Goal: Information Seeking & Learning: Learn about a topic

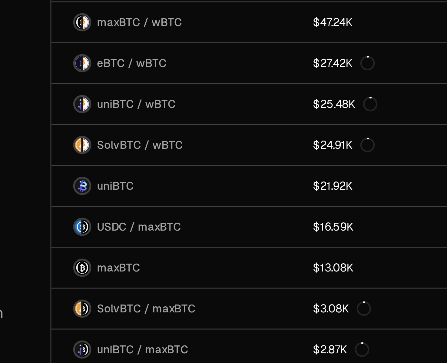
scroll to position [80, 0]
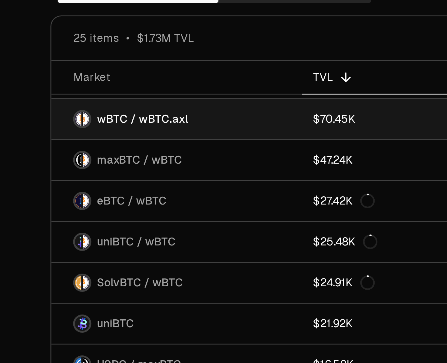
click at [106, 145] on span "wBTC / wBTC.axl" at bounding box center [103, 146] width 30 height 5
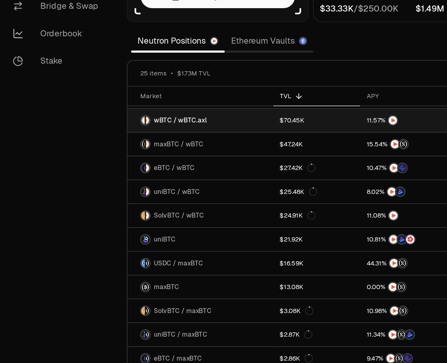
scroll to position [0, 0]
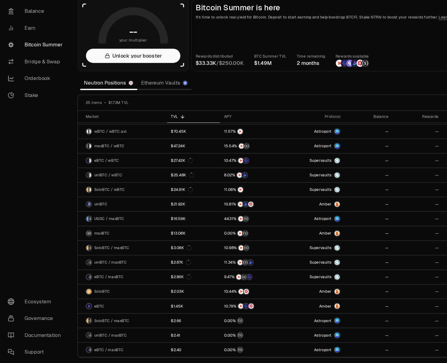
click at [159, 100] on link "Ethereum Vaults" at bounding box center [154, 101] width 51 height 12
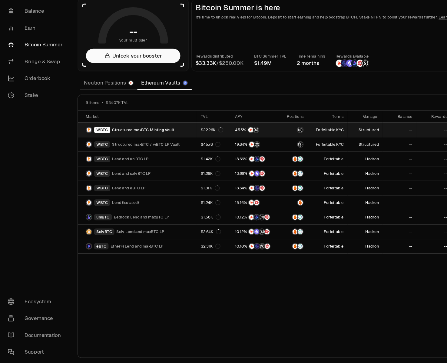
click at [169, 144] on link "WBTC Structured maxBTC Minting Vault" at bounding box center [129, 144] width 112 height 13
